Goal: Obtain resource: Obtain resource

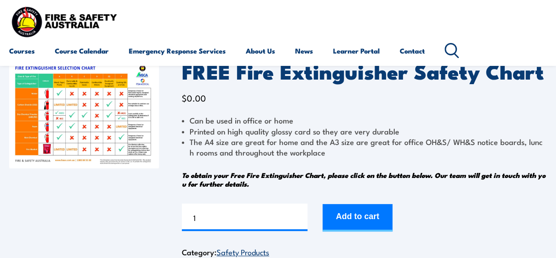
scroll to position [91, 0]
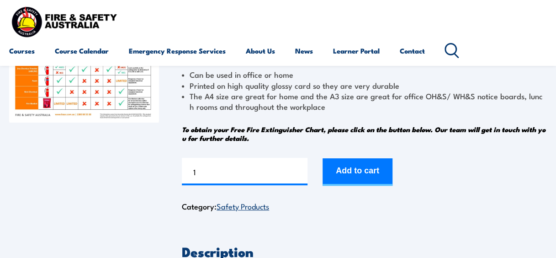
click at [104, 93] on img at bounding box center [84, 69] width 150 height 107
